Goal: Transaction & Acquisition: Purchase product/service

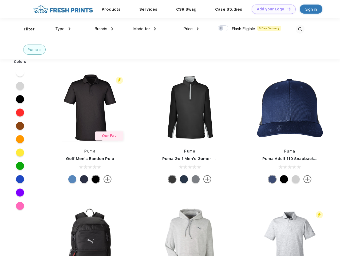
click at [271, 9] on link "Add your Logo Design Tool" at bounding box center [273, 9] width 44 height 9
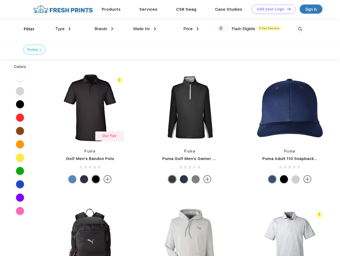
click at [0, 0] on div "Design Tool" at bounding box center [0, 0] width 0 height 0
click at [286, 9] on link "Add your Logo Design Tool" at bounding box center [273, 9] width 44 height 9
click at [26, 29] on div "Filter" at bounding box center [29, 29] width 11 height 6
click at [63, 29] on span "Type" at bounding box center [59, 28] width 9 height 5
click at [104, 29] on span "Brands" at bounding box center [100, 28] width 13 height 5
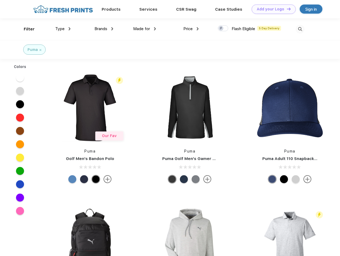
click at [144, 29] on span "Made for" at bounding box center [141, 28] width 17 height 5
click at [191, 29] on span "Price" at bounding box center [187, 28] width 9 height 5
click at [223, 29] on div at bounding box center [222, 28] width 10 height 6
click at [221, 29] on input "checkbox" at bounding box center [218, 26] width 3 height 3
click at [300, 29] on img at bounding box center [299, 29] width 9 height 9
